Goal: Check status: Check status

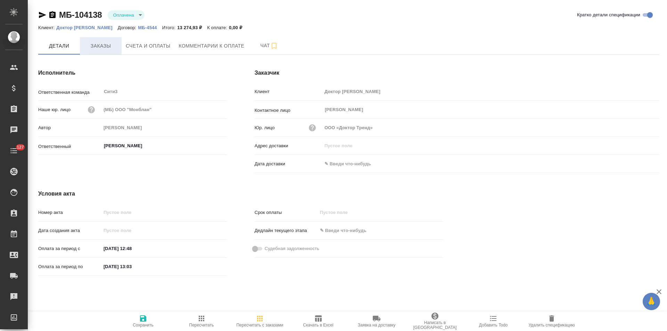
click at [101, 48] on span "Заказы" at bounding box center [100, 46] width 33 height 9
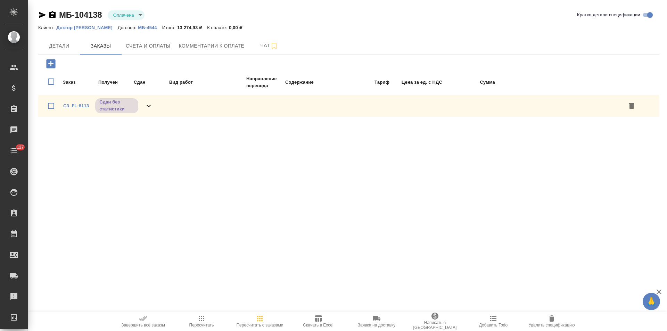
click at [142, 110] on div "C3_FL-8113 Сдан без статистики" at bounding box center [108, 106] width 90 height 16
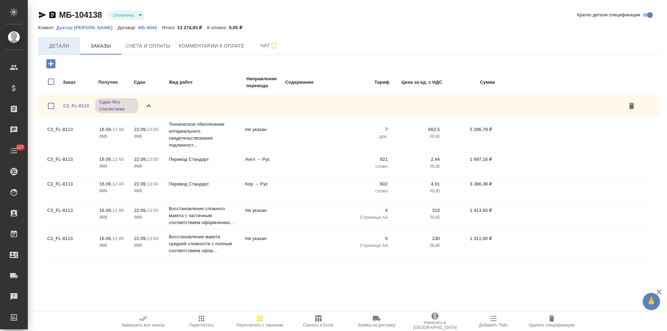
click at [63, 47] on span "Детали" at bounding box center [58, 46] width 33 height 9
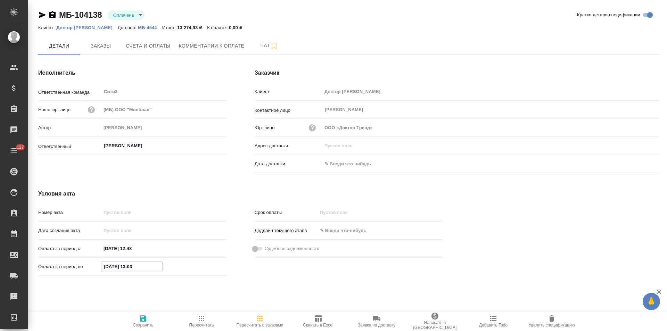
drag, startPoint x: 108, startPoint y: 267, endPoint x: 95, endPoint y: 267, distance: 13.2
click at [95, 267] on div "Оплата за период по 18.09.2025 13:03" at bounding box center [132, 266] width 189 height 12
type input "22.09.2025 13:03"
click at [148, 321] on span "Сохранить" at bounding box center [143, 320] width 50 height 13
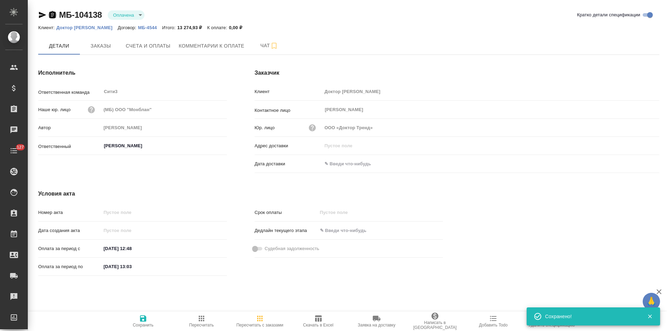
click at [53, 15] on icon "button" at bounding box center [52, 15] width 8 height 8
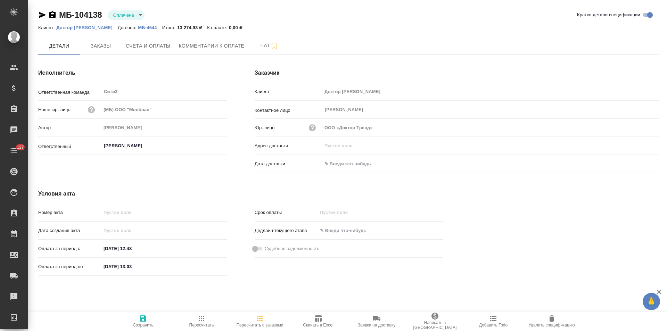
click at [52, 15] on icon "button" at bounding box center [52, 14] width 6 height 7
click at [102, 47] on span "Заказы" at bounding box center [100, 46] width 33 height 9
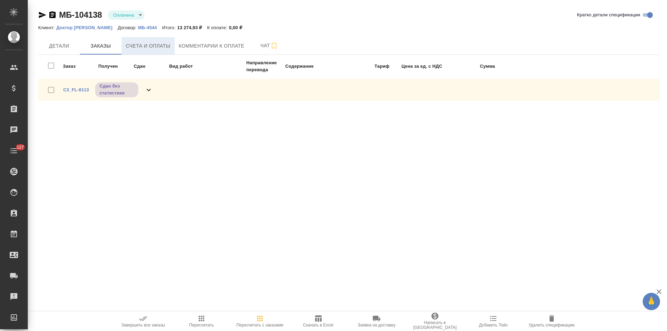
click at [151, 49] on span "Счета и оплаты" at bounding box center [148, 46] width 45 height 9
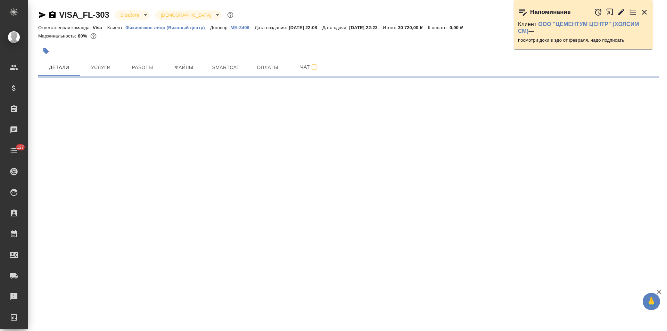
select select "RU"
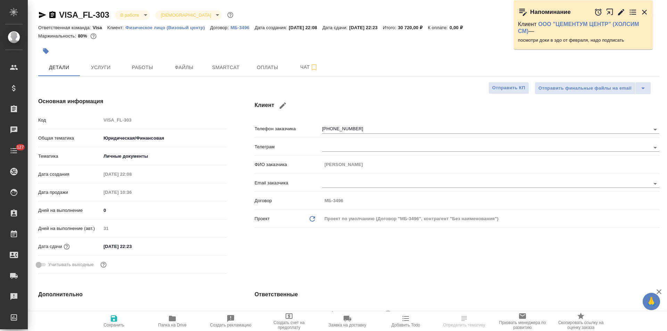
type textarea "x"
type input "Волкова Кристина"
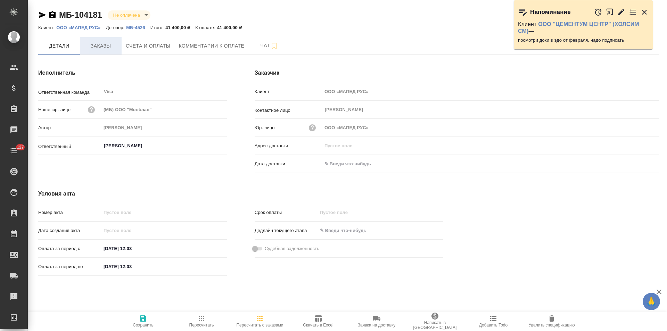
click at [112, 45] on span "Заказы" at bounding box center [100, 46] width 33 height 9
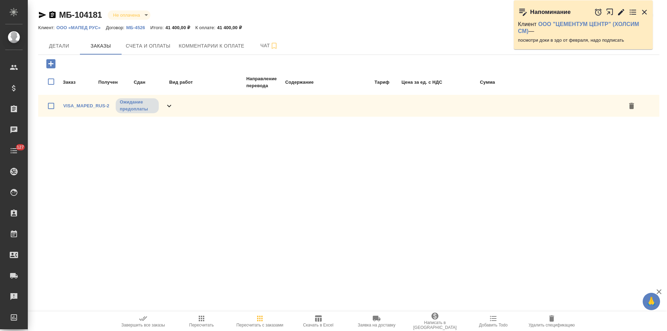
click at [168, 104] on icon at bounding box center [169, 106] width 8 height 8
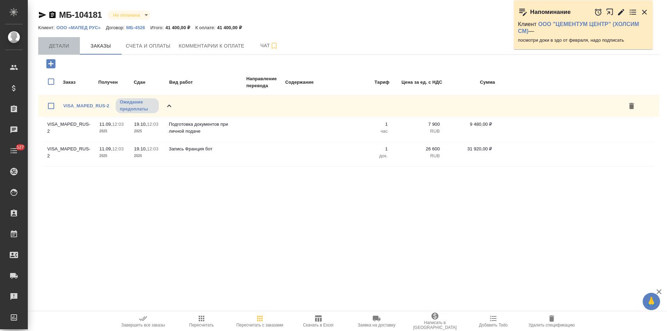
click at [59, 49] on span "Детали" at bounding box center [58, 46] width 33 height 9
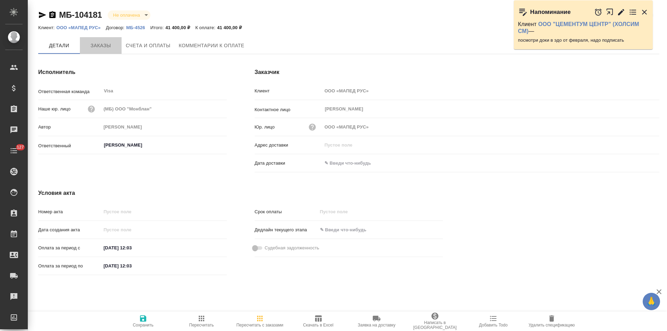
click at [111, 45] on span "Заказы" at bounding box center [100, 45] width 33 height 9
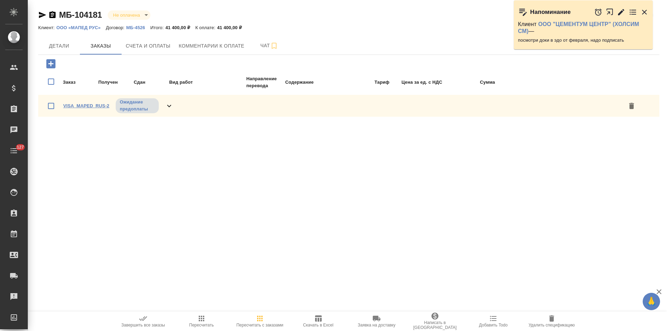
click at [78, 105] on link "VISA_MAPED_RUS-2" at bounding box center [86, 105] width 46 height 5
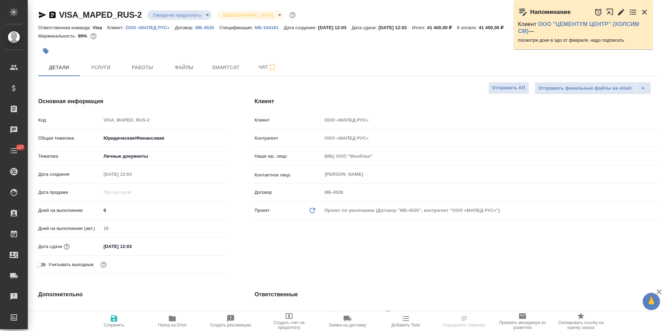
select select "RU"
click at [153, 26] on p "ООО «МАПЕД РУС»" at bounding box center [149, 27] width 49 height 5
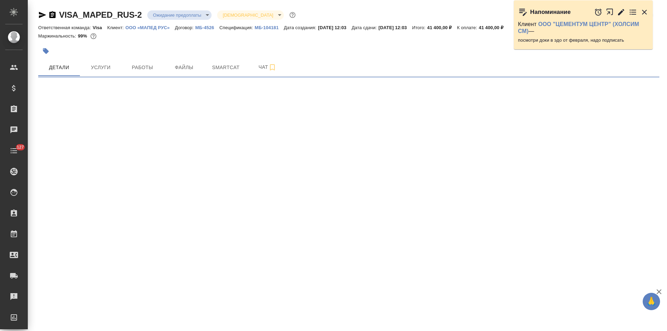
select select "RU"
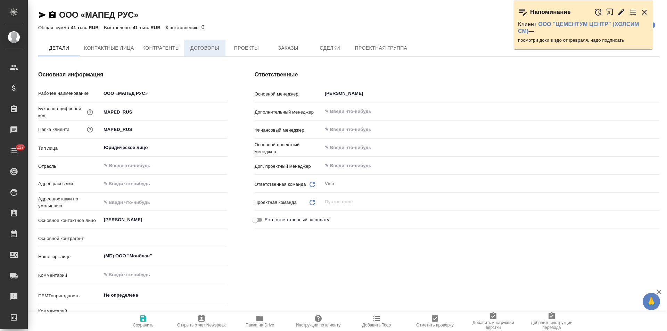
type textarea "x"
click at [203, 52] on span "Договоры" at bounding box center [204, 48] width 33 height 9
type textarea "x"
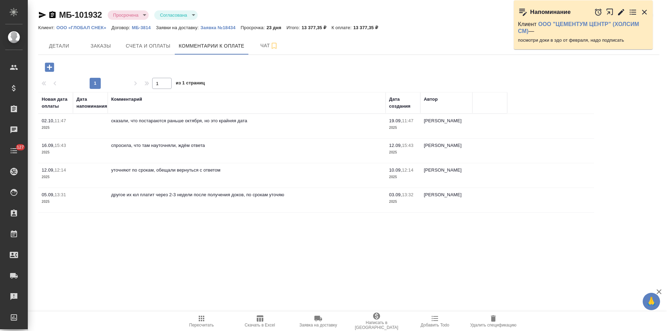
click at [86, 27] on p "ООО «ГЛОБАЛ СНЕК»" at bounding box center [83, 27] width 55 height 5
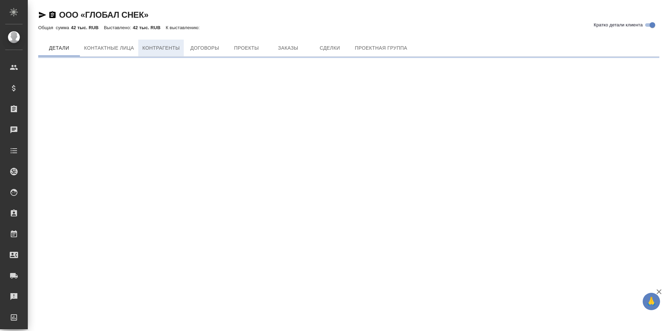
click at [175, 47] on span "Контрагенты" at bounding box center [160, 48] width 37 height 9
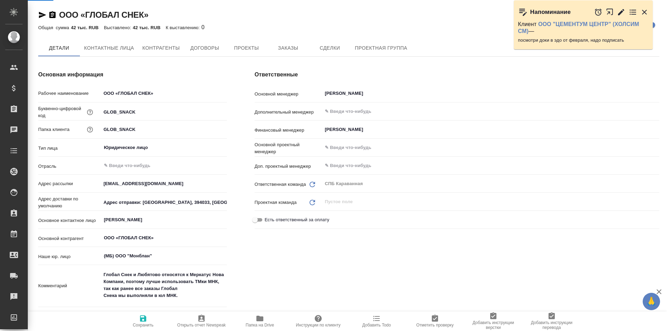
type textarea "x"
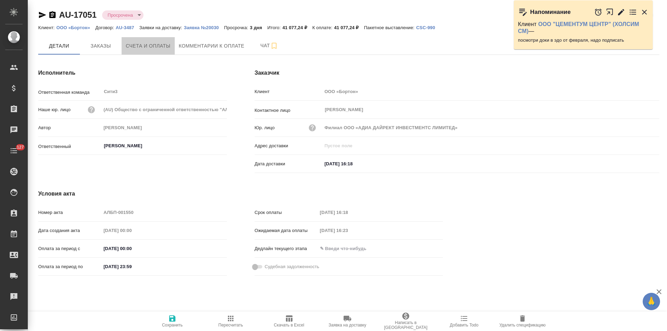
click at [155, 51] on button "Счета и оплаты" at bounding box center [148, 45] width 53 height 17
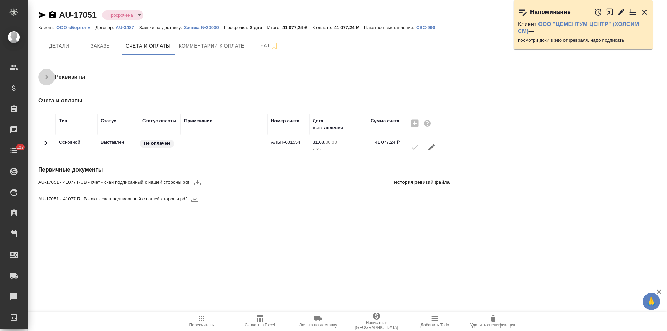
click at [44, 78] on icon "button" at bounding box center [46, 77] width 8 height 8
